Goal: Task Accomplishment & Management: Manage account settings

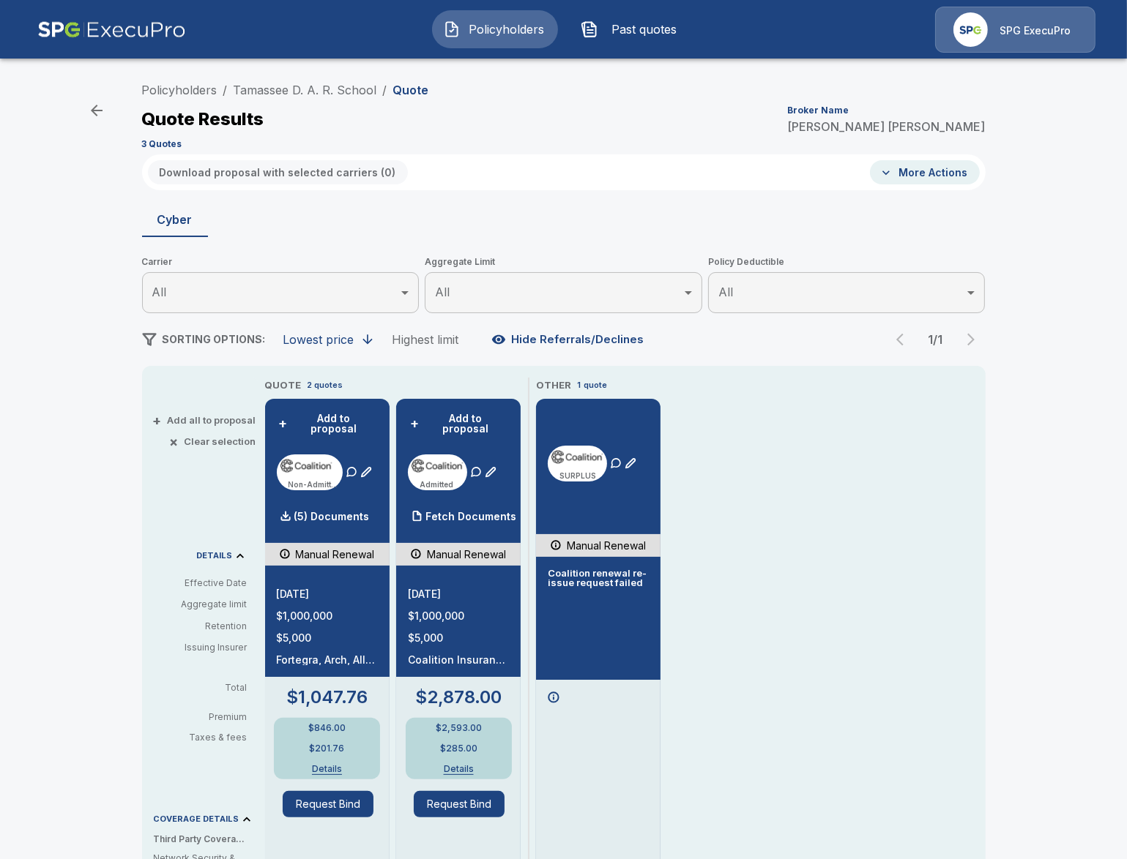
click at [1049, 32] on p "SPG ExecuPro" at bounding box center [1034, 30] width 71 height 15
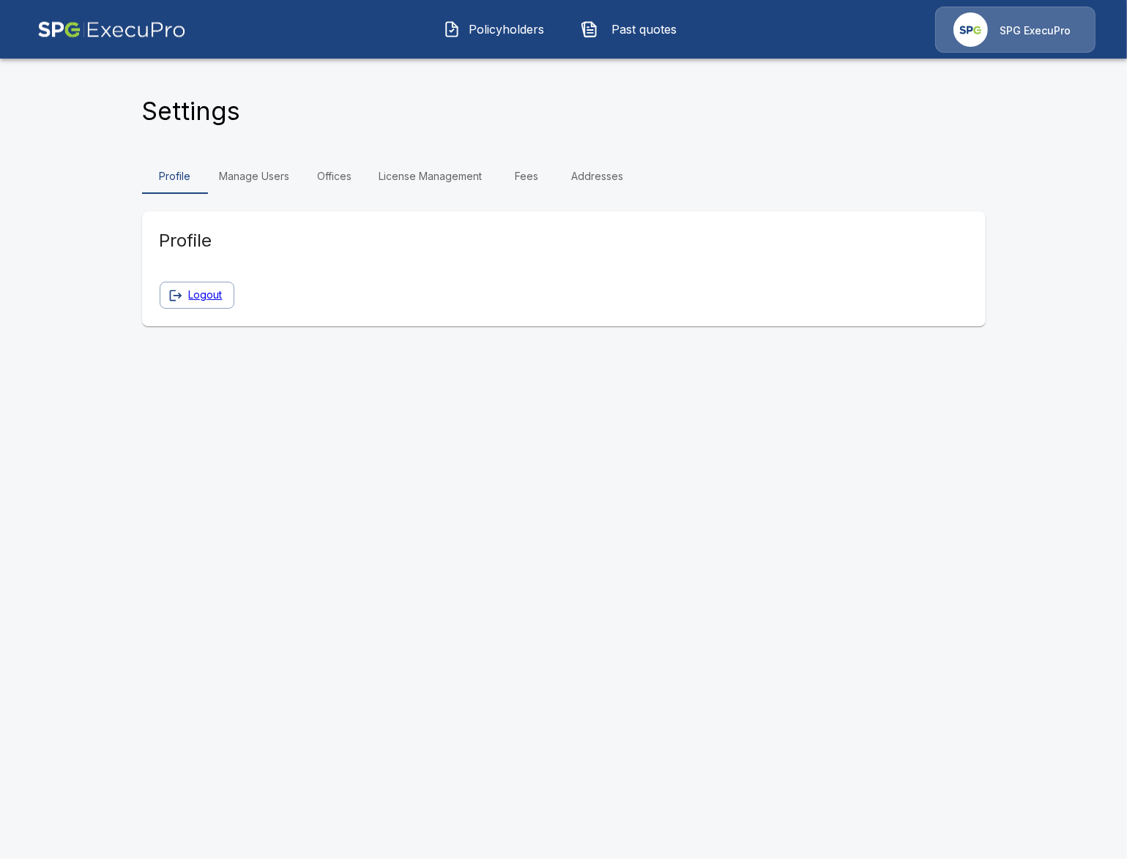
drag, startPoint x: 312, startPoint y: 382, endPoint x: 328, endPoint y: 333, distance: 51.6
click at [315, 344] on html "Policyholders Past quotes SPG ExecuPro Settings Profile Manage Users Offices Li…" at bounding box center [563, 172] width 1127 height 344
click at [416, 186] on link "License Management" at bounding box center [430, 176] width 127 height 35
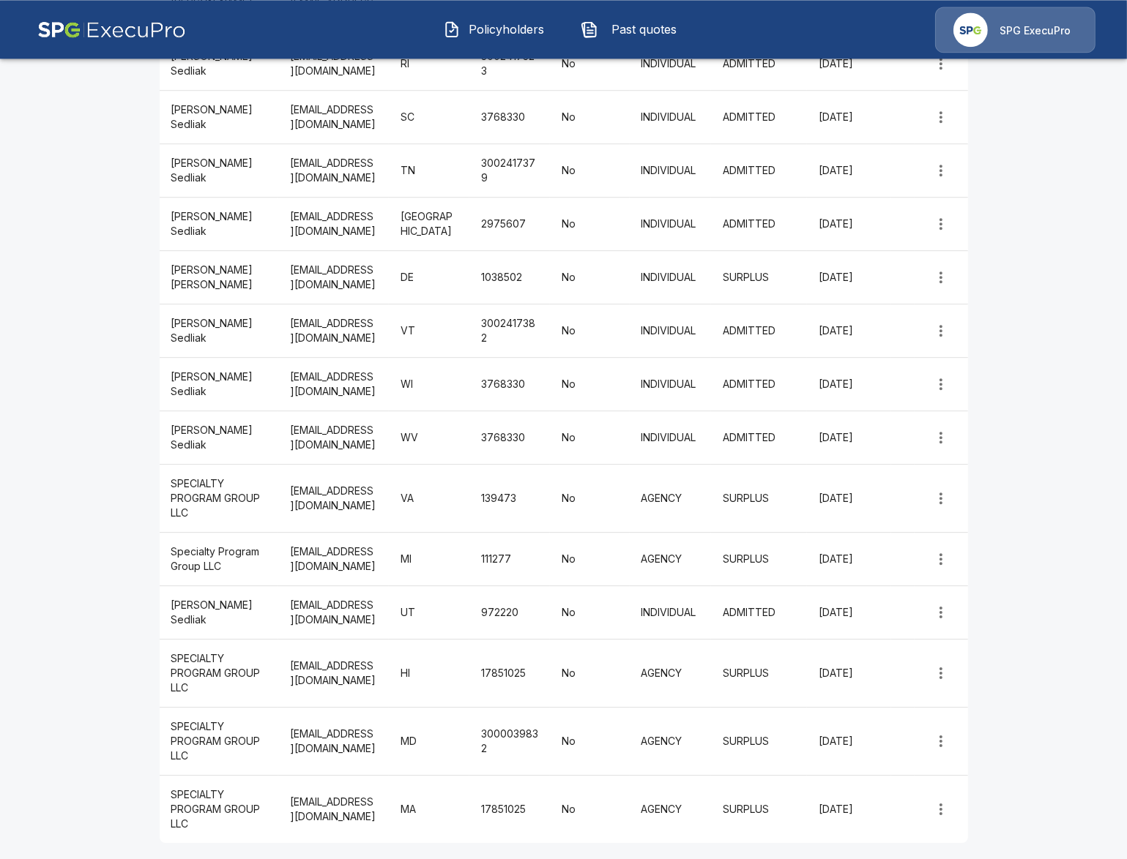
scroll to position [4342, 0]
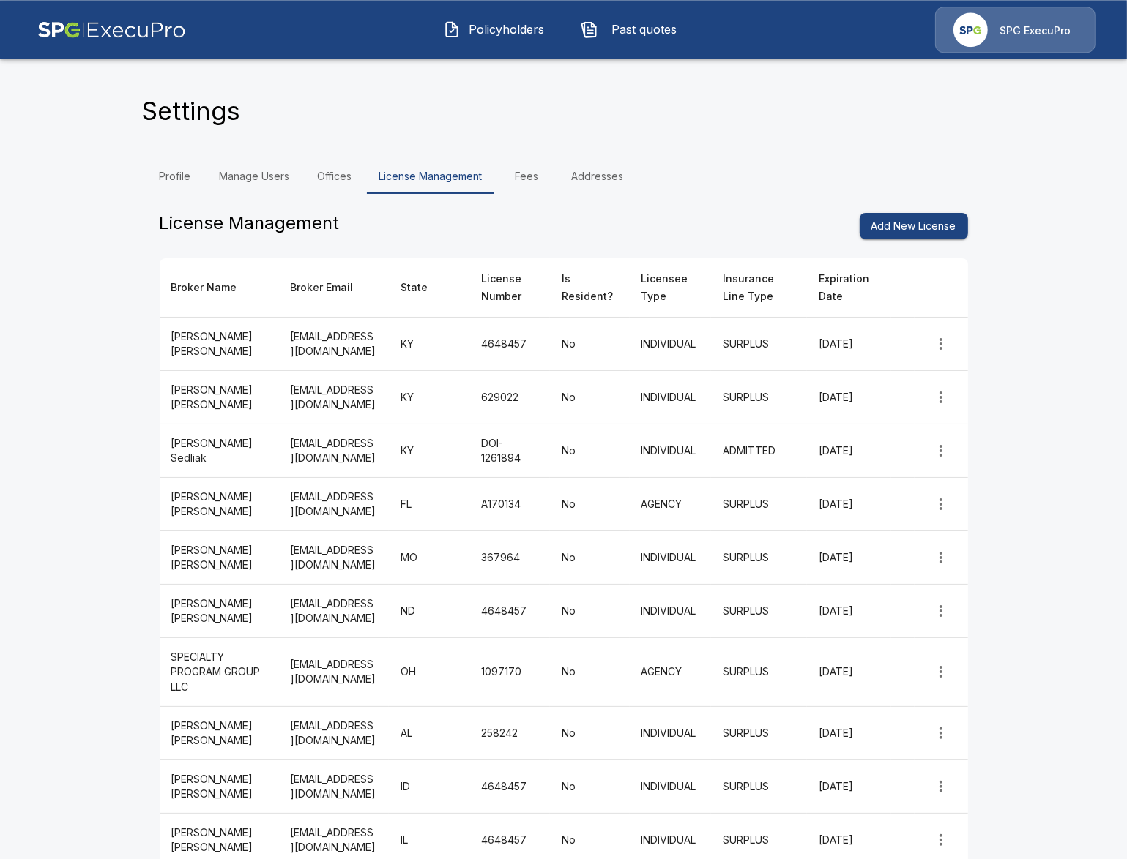
scroll to position [0, 0]
